Goal: Use online tool/utility: Utilize a website feature to perform a specific function

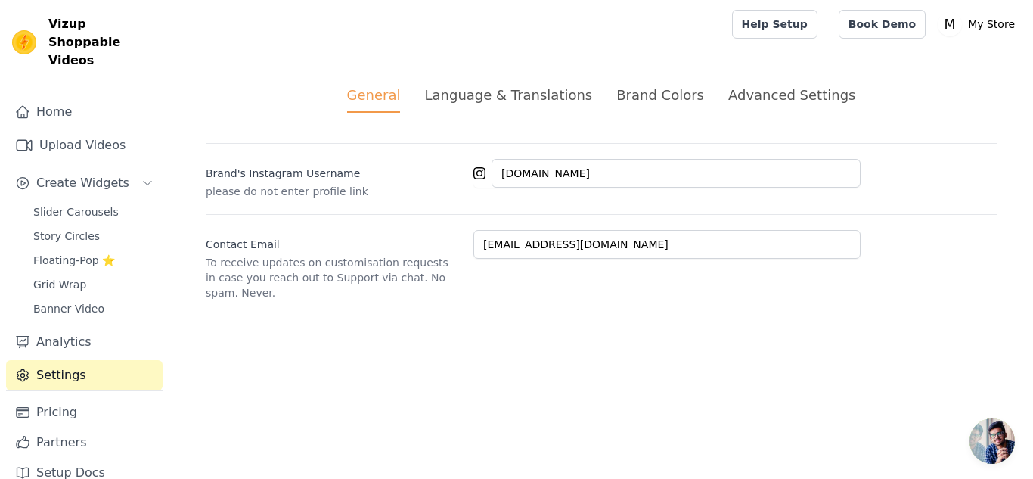
click at [487, 95] on div "Language & Translations" at bounding box center [508, 95] width 168 height 20
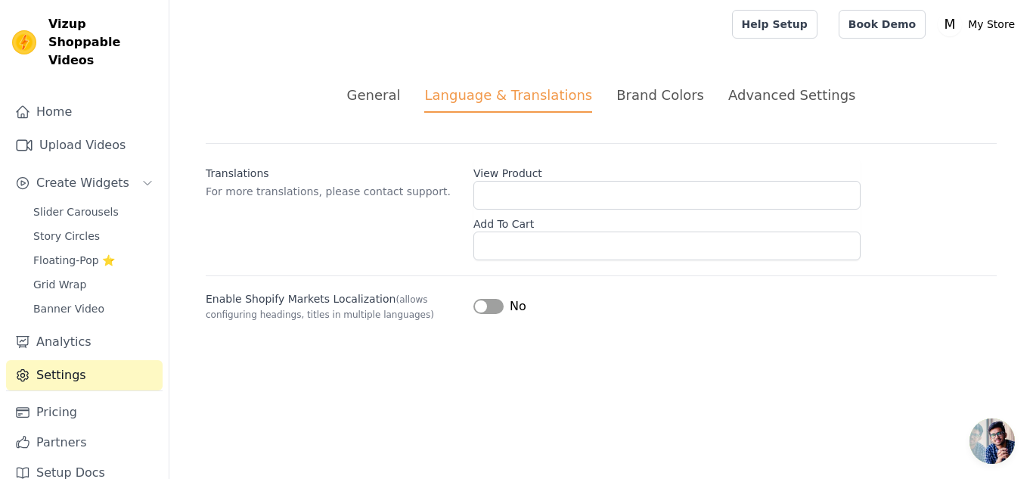
click at [632, 90] on div "Brand Colors" at bounding box center [660, 95] width 88 height 20
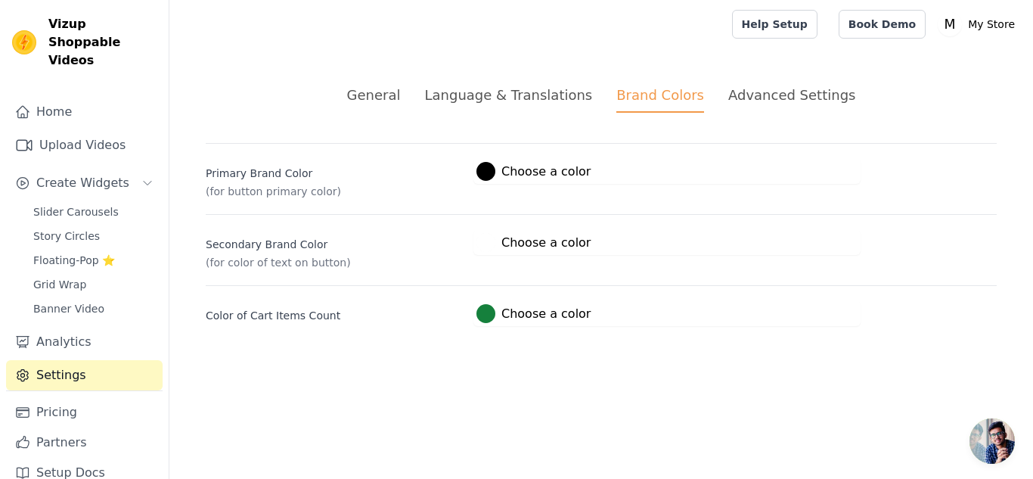
click at [732, 94] on div "Advanced Settings" at bounding box center [791, 95] width 127 height 20
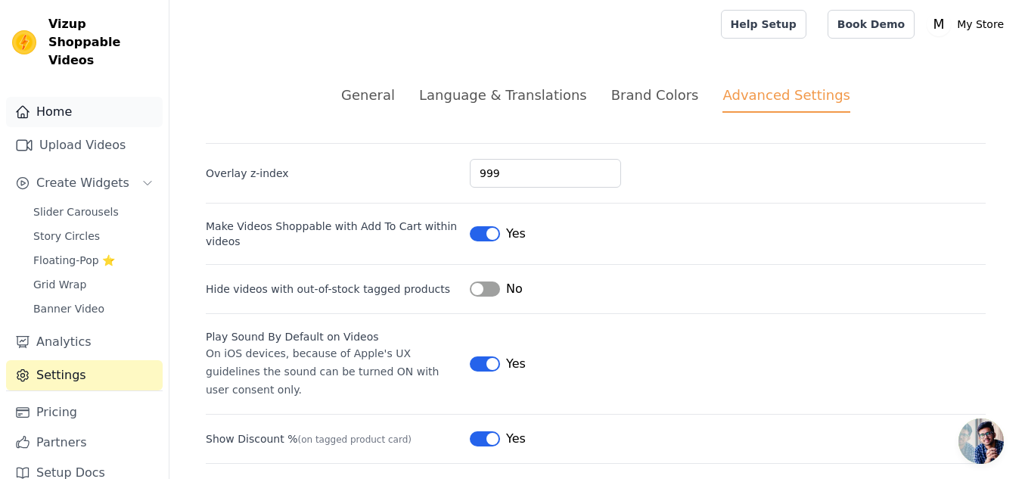
click at [104, 97] on link "Home" at bounding box center [84, 112] width 157 height 30
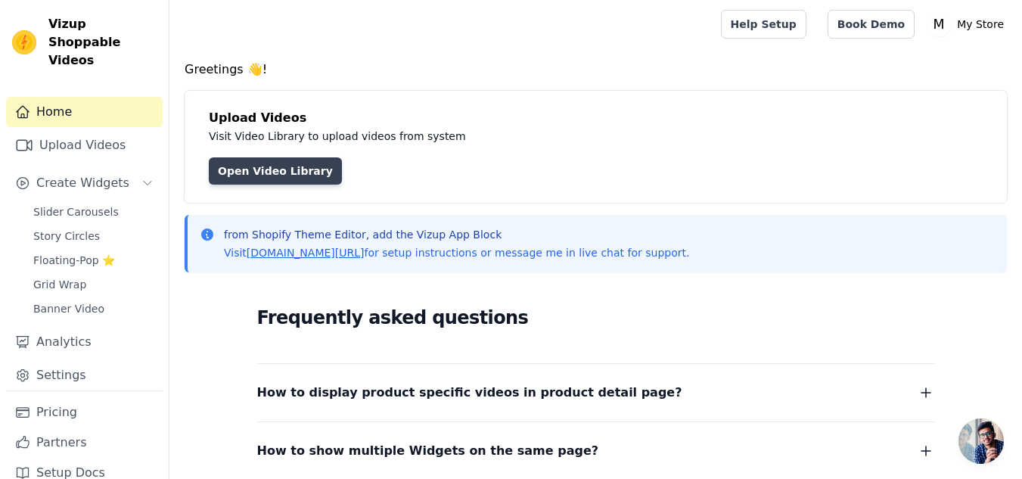
click at [262, 179] on link "Open Video Library" at bounding box center [275, 170] width 133 height 27
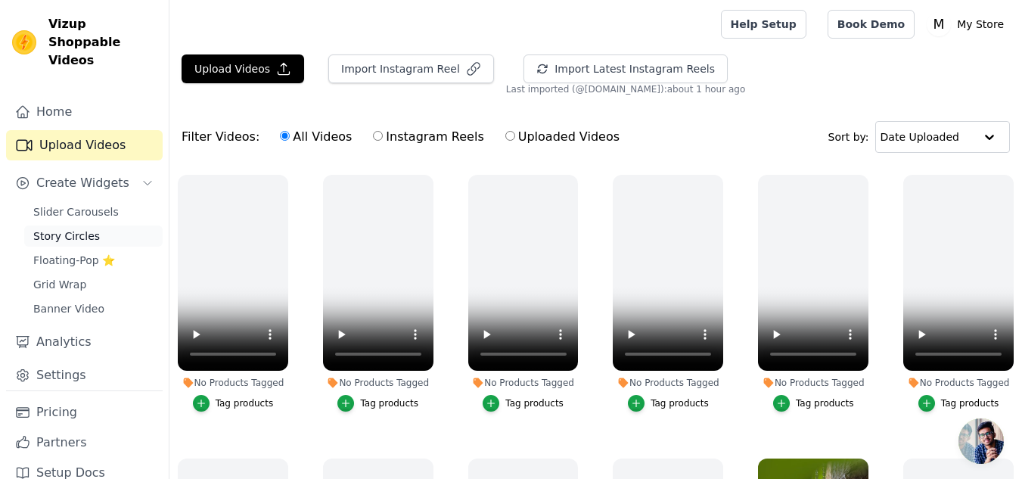
click at [87, 225] on link "Story Circles" at bounding box center [93, 235] width 138 height 21
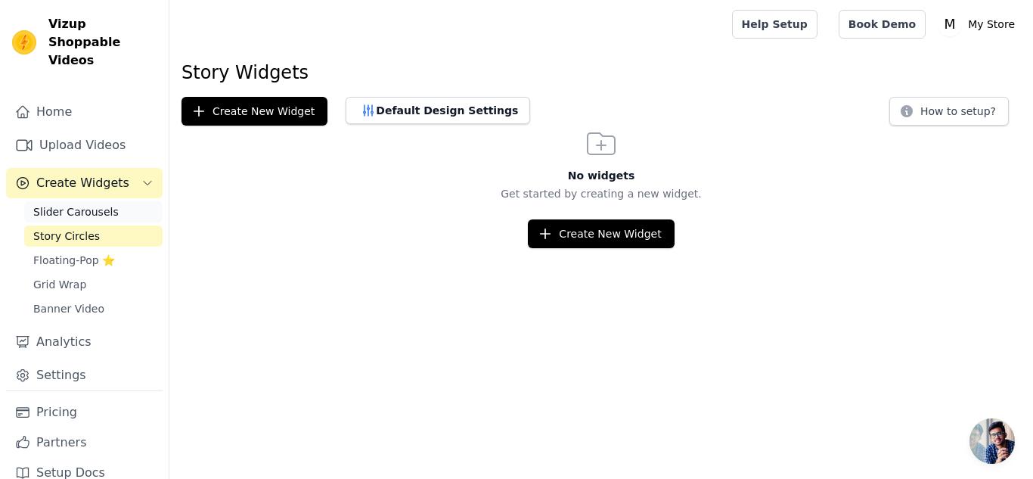
click at [100, 204] on span "Slider Carousels" at bounding box center [75, 211] width 85 height 15
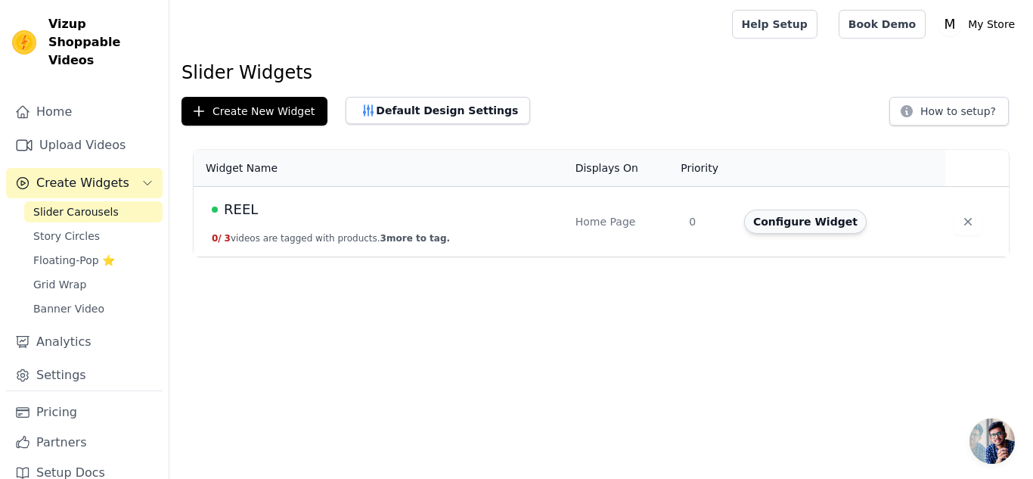
click at [763, 232] on button "Configure Widget" at bounding box center [805, 222] width 123 height 24
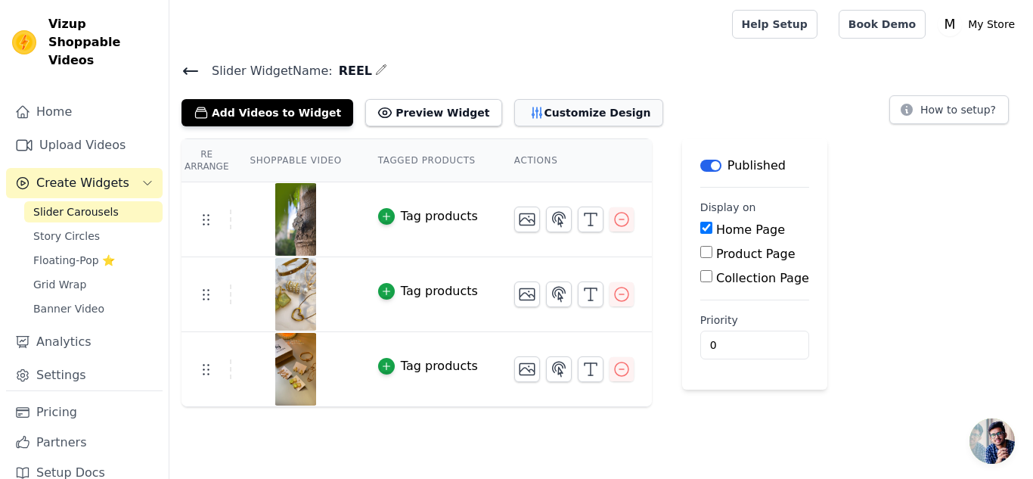
click at [514, 108] on button "Customize Design" at bounding box center [588, 112] width 149 height 27
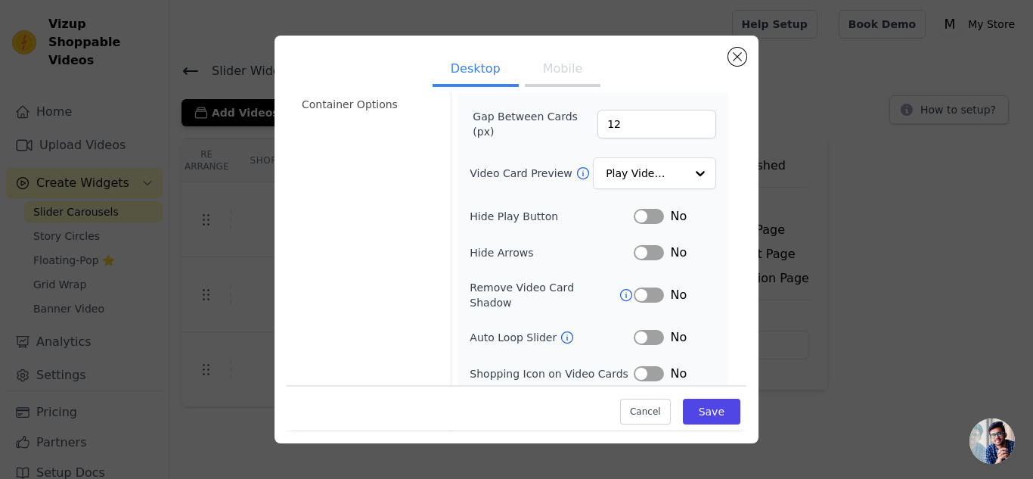
scroll to position [168, 0]
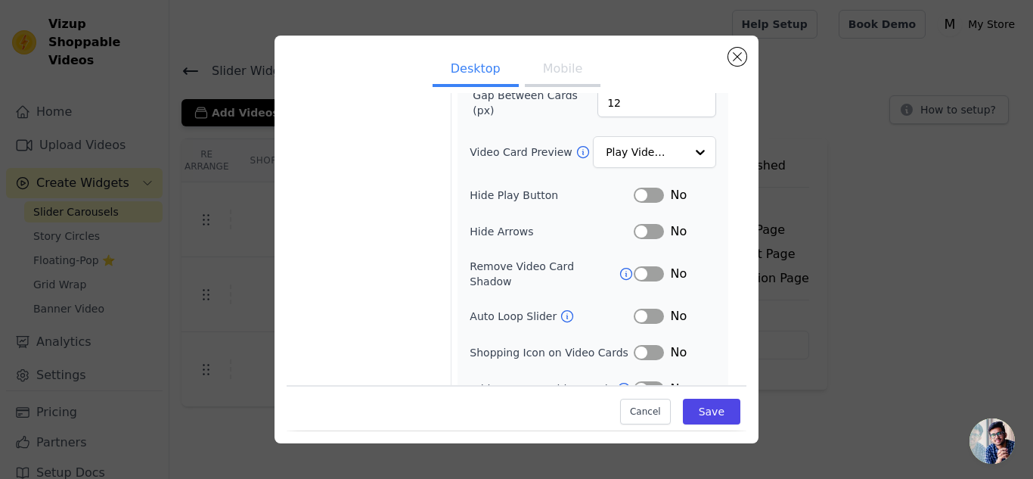
click at [651, 309] on button "Label" at bounding box center [649, 316] width 30 height 15
click at [646, 345] on button "Label" at bounding box center [649, 352] width 30 height 15
click at [641, 381] on button "Label" at bounding box center [649, 388] width 30 height 15
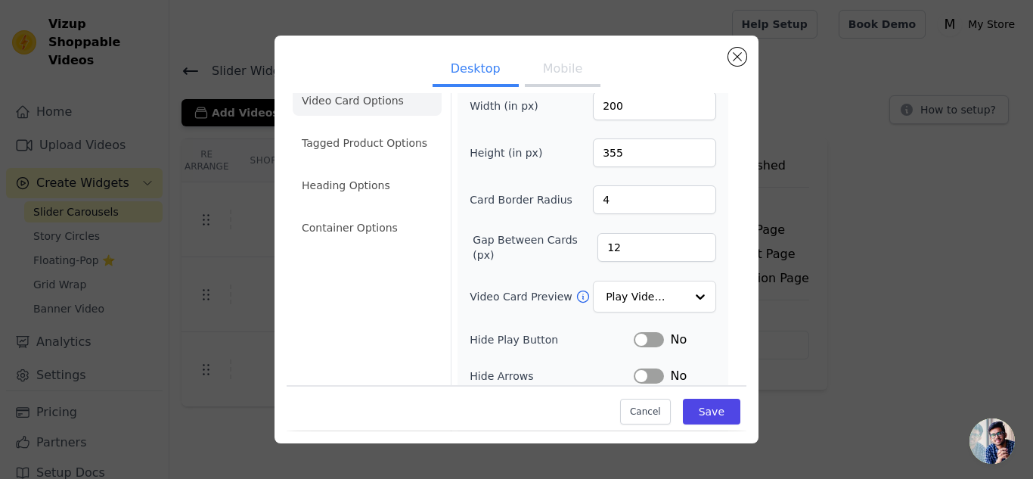
scroll to position [0, 0]
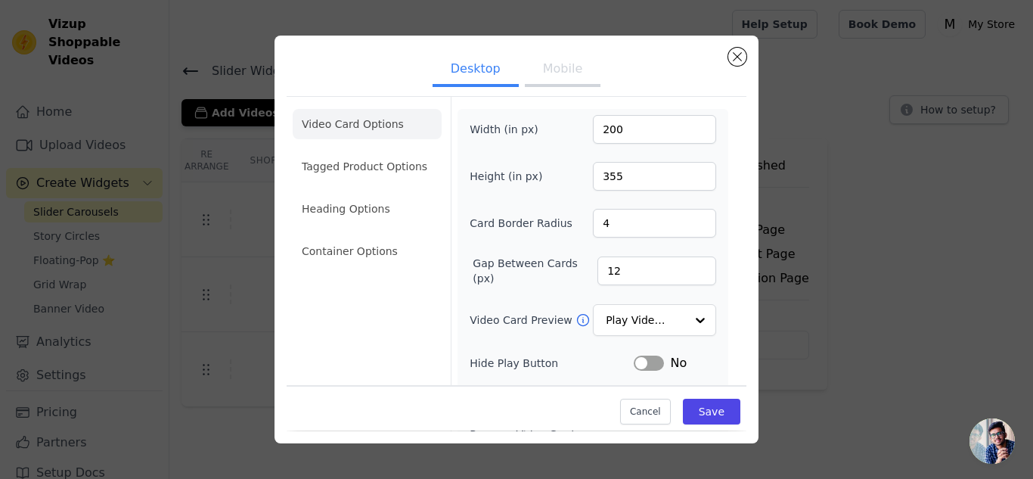
click at [568, 76] on button "Mobile" at bounding box center [563, 70] width 76 height 33
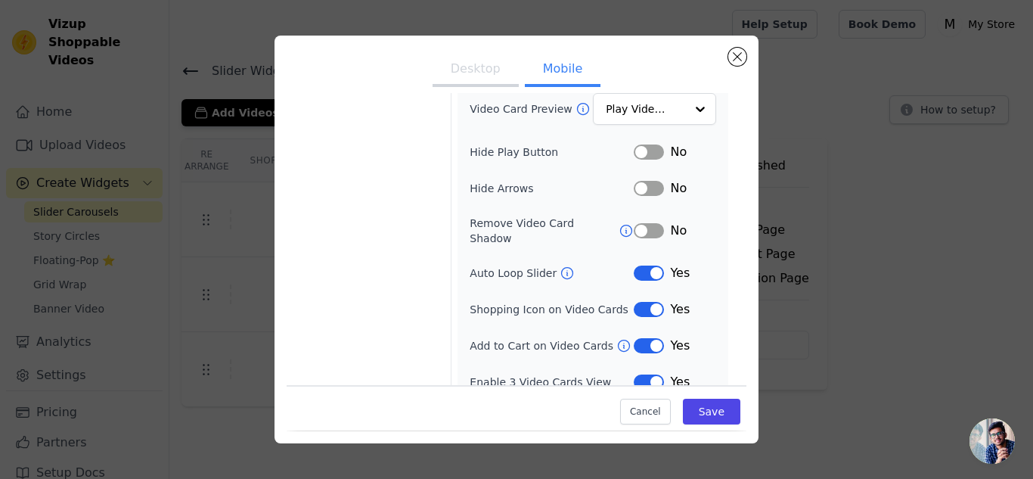
scroll to position [215, 0]
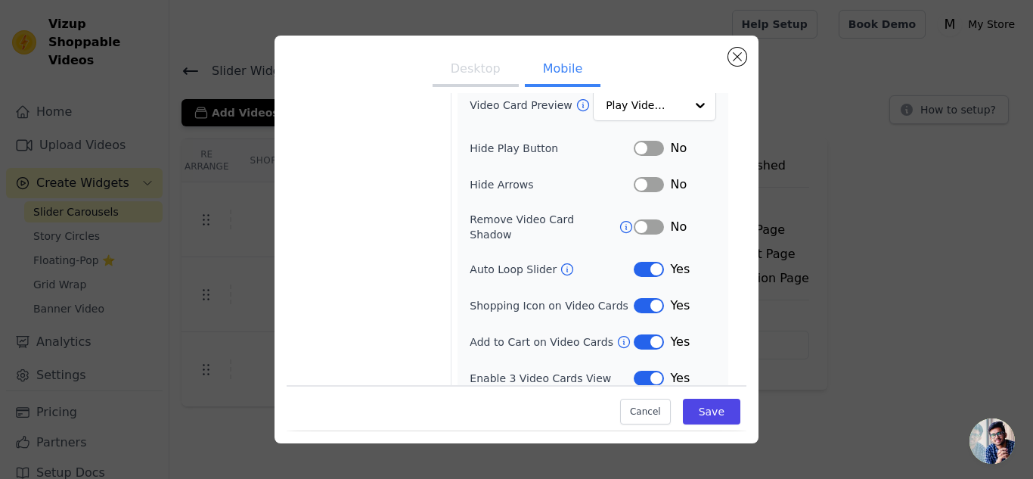
click at [645, 147] on button "Label" at bounding box center [649, 148] width 30 height 15
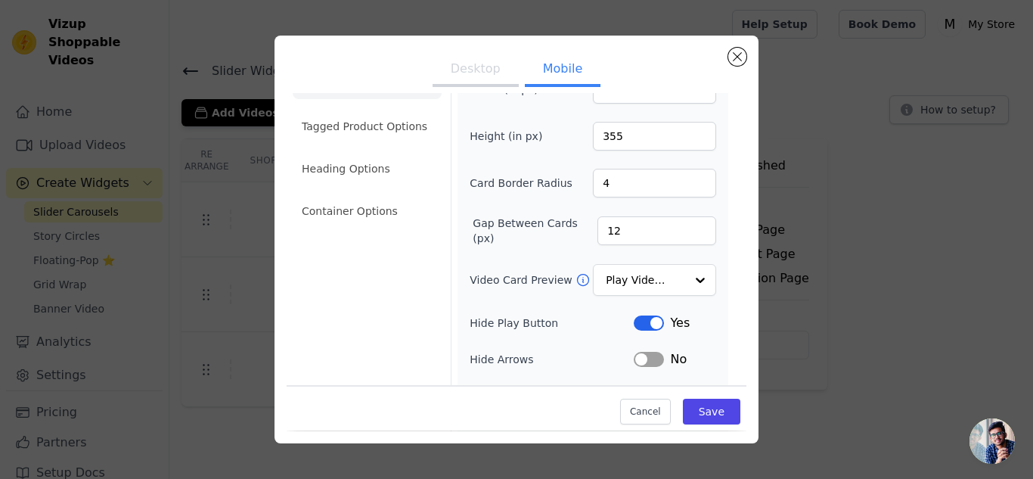
scroll to position [0, 0]
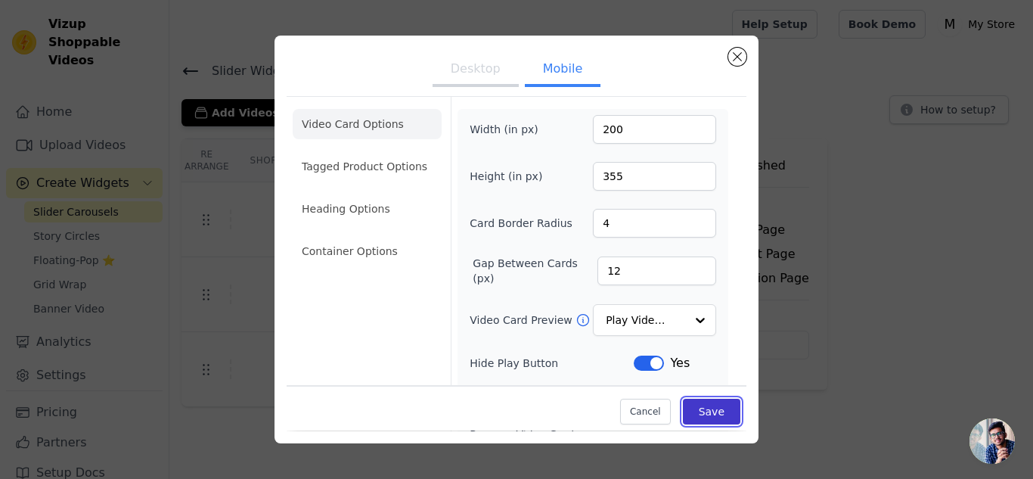
click at [709, 410] on button "Save" at bounding box center [711, 412] width 57 height 26
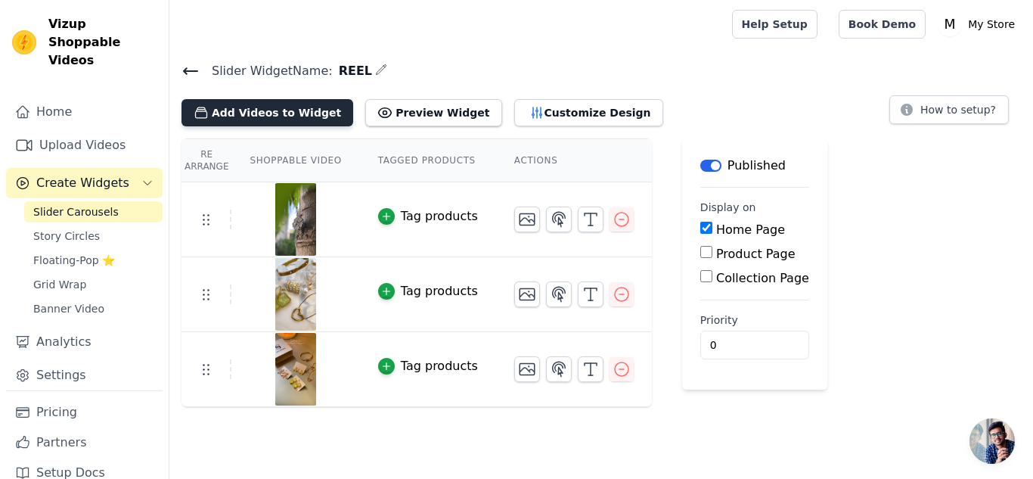
click at [302, 119] on button "Add Videos to Widget" at bounding box center [268, 112] width 172 height 27
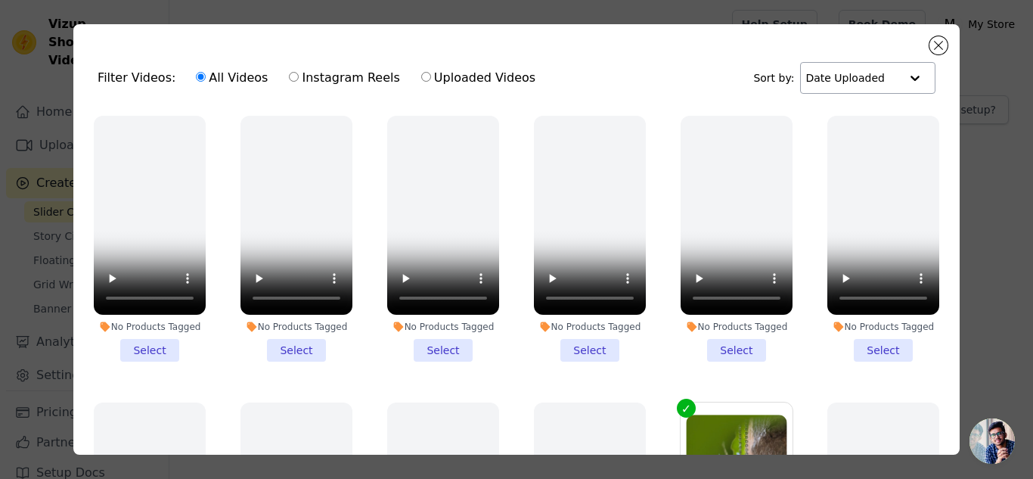
click at [850, 93] on div "Date Uploaded" at bounding box center [867, 78] width 135 height 32
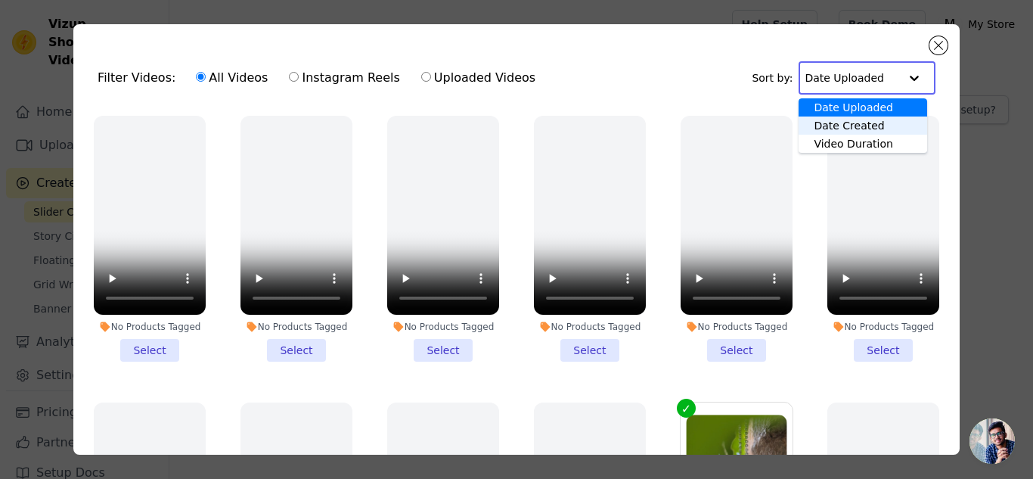
click at [852, 126] on div "Date Created" at bounding box center [863, 125] width 128 height 18
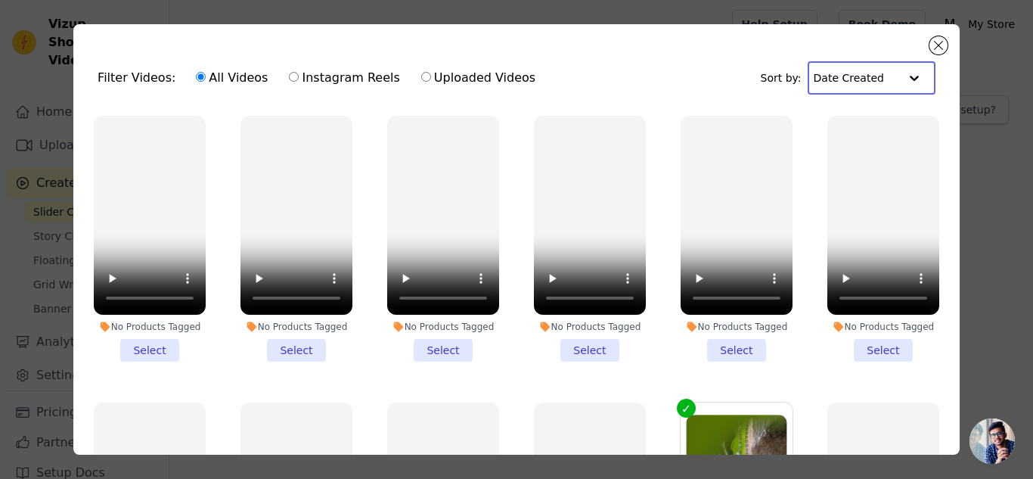
click at [850, 70] on input "text" at bounding box center [856, 78] width 85 height 30
click at [855, 145] on div "Video Duration" at bounding box center [867, 144] width 119 height 18
click at [837, 85] on input "text" at bounding box center [852, 78] width 94 height 30
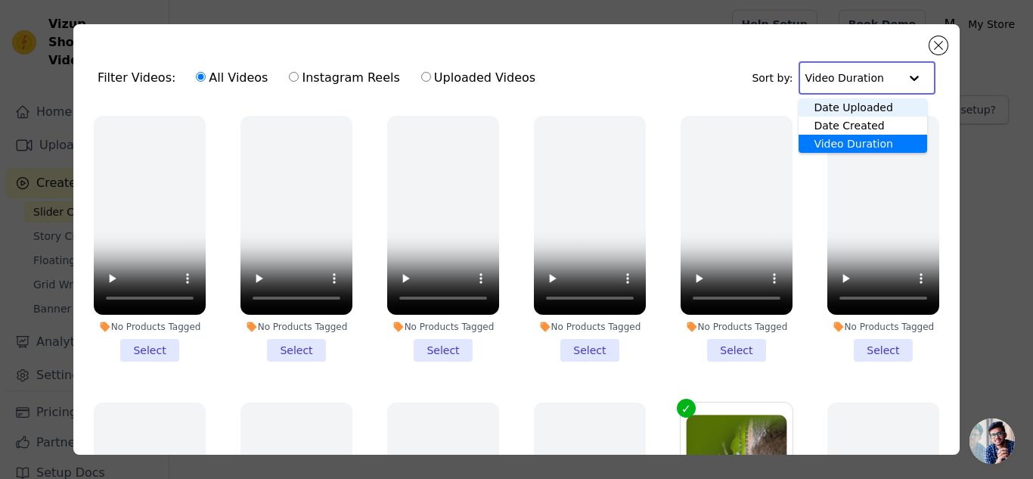
click at [837, 113] on div "Date Uploaded" at bounding box center [863, 107] width 129 height 18
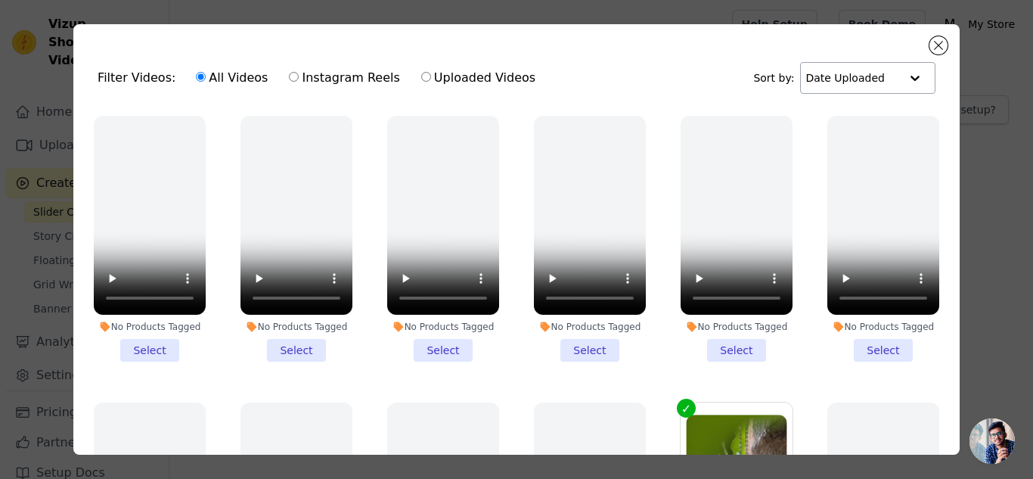
click at [457, 84] on label "Uploaded Videos" at bounding box center [479, 78] width 116 height 20
click at [431, 82] on input "Uploaded Videos" at bounding box center [426, 77] width 10 height 10
radio input "true"
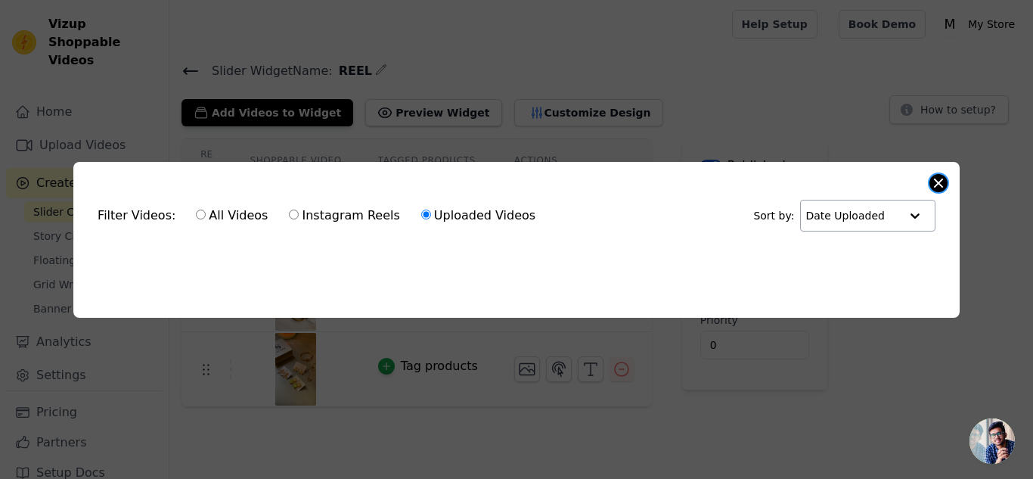
click at [932, 178] on button "Close modal" at bounding box center [939, 183] width 18 height 18
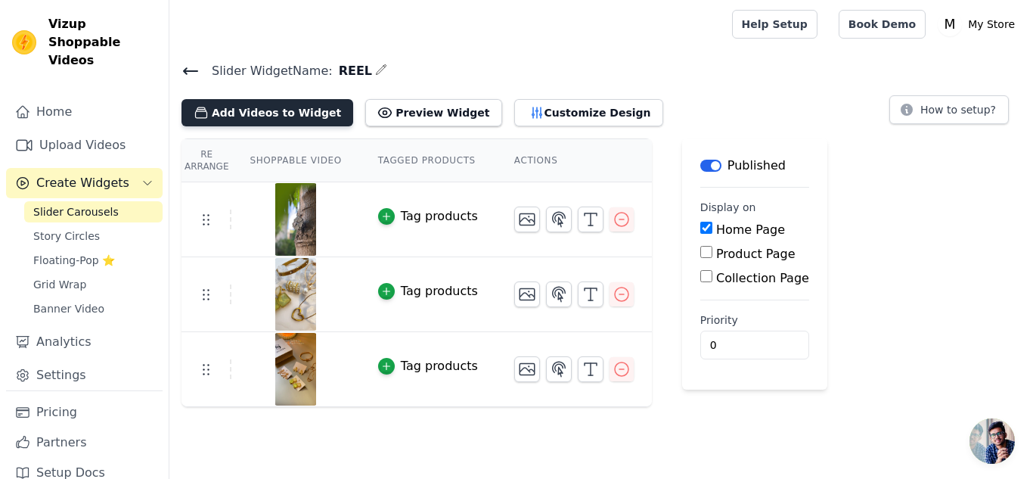
click at [313, 111] on button "Add Videos to Widget" at bounding box center [268, 112] width 172 height 27
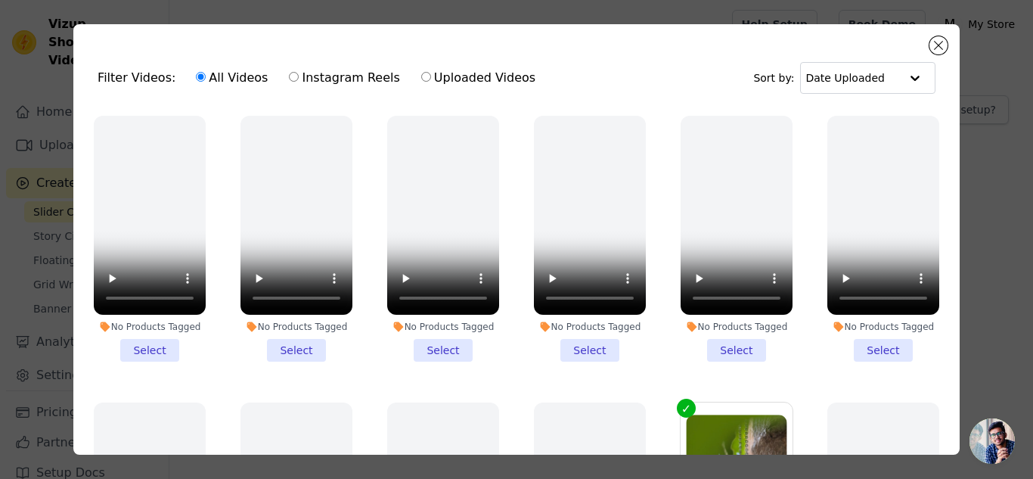
click at [342, 78] on label "Instagram Reels" at bounding box center [344, 78] width 112 height 20
click at [299, 78] on input "Instagram Reels" at bounding box center [294, 77] width 10 height 10
radio input "true"
click at [231, 70] on label "All Videos" at bounding box center [231, 78] width 73 height 20
click at [206, 72] on input "All Videos" at bounding box center [201, 77] width 10 height 10
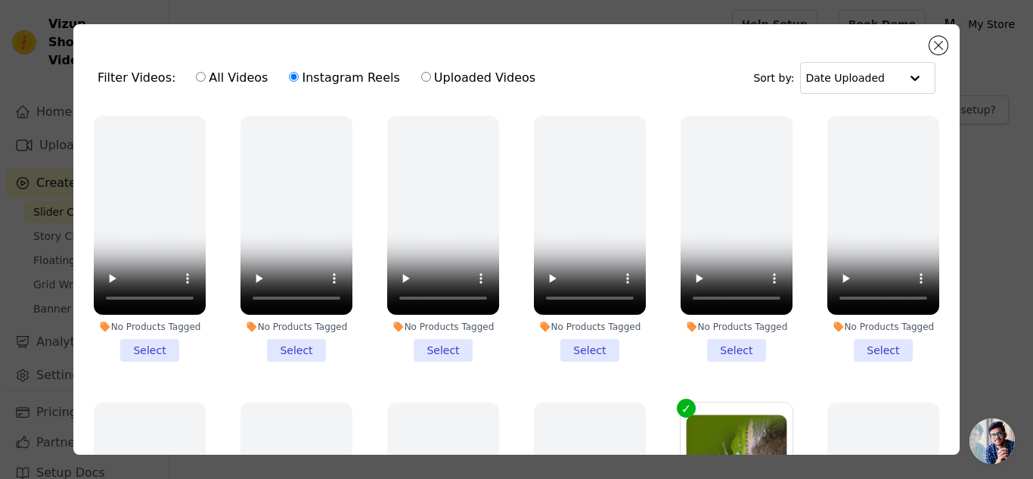
radio input "true"
click at [942, 45] on button "Close modal" at bounding box center [939, 45] width 18 height 18
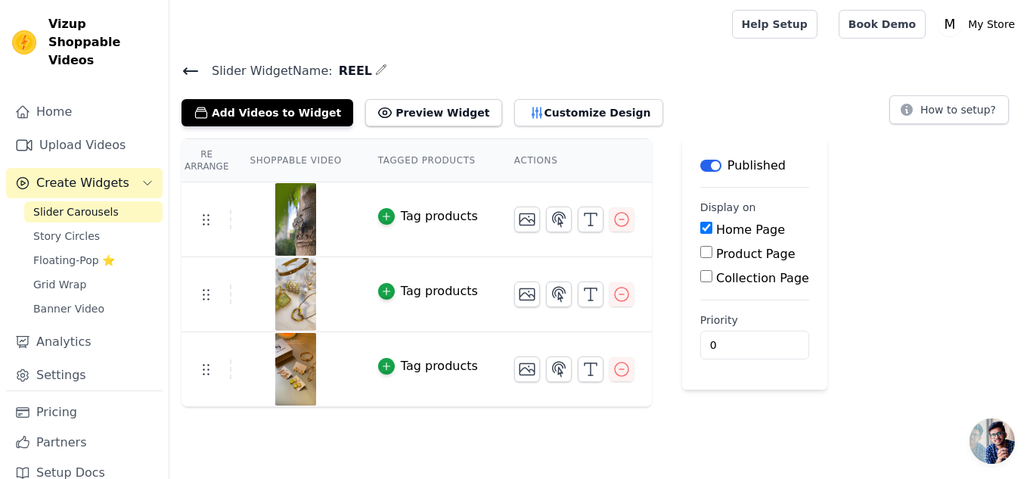
click at [744, 259] on label "Product Page" at bounding box center [755, 254] width 79 height 14
click at [713, 258] on input "Product Page" at bounding box center [706, 252] width 12 height 12
checkbox input "true"
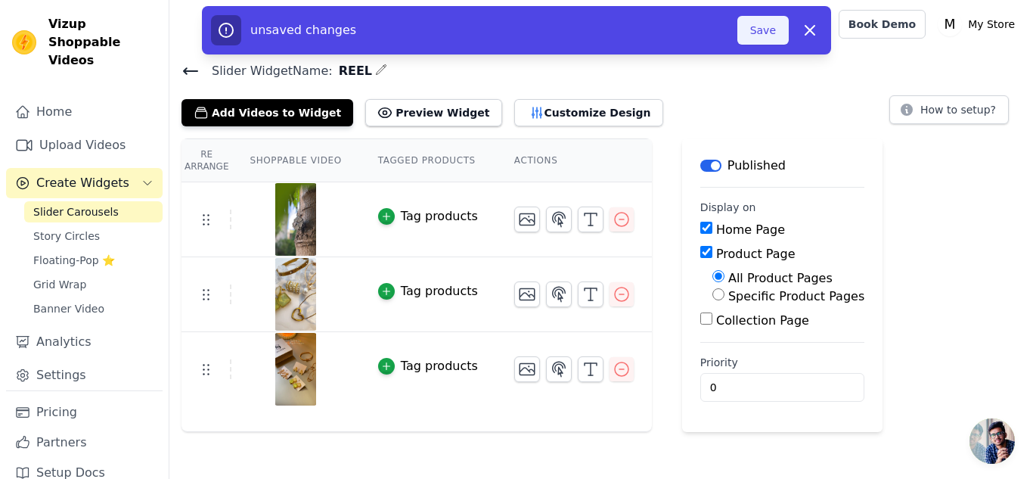
click at [769, 31] on button "Save" at bounding box center [763, 30] width 51 height 29
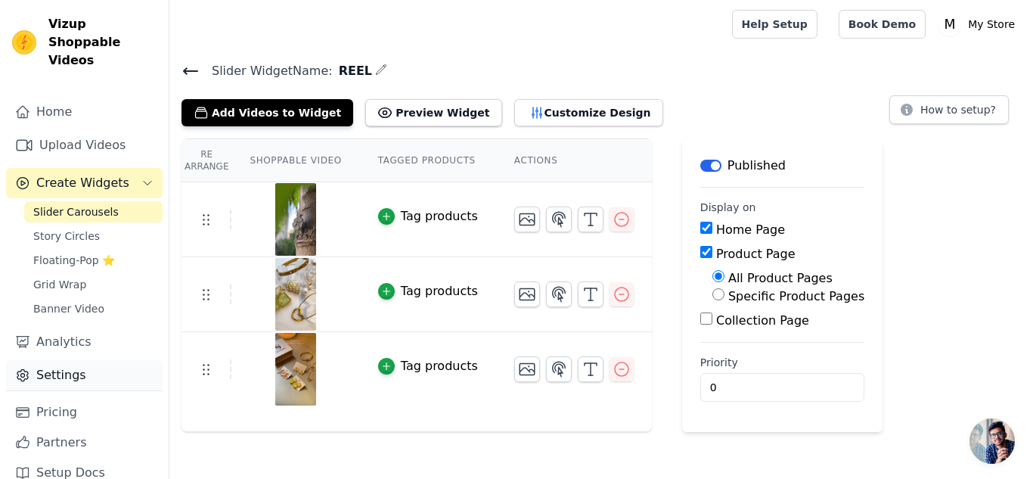
click at [73, 368] on link "Settings" at bounding box center [84, 375] width 157 height 30
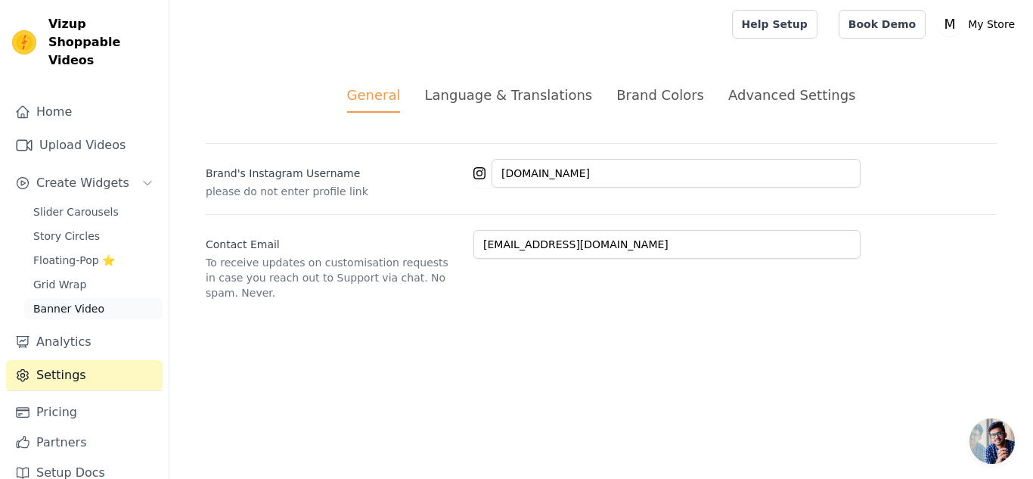
click at [85, 301] on span "Banner Video" at bounding box center [68, 308] width 71 height 15
